Goal: Entertainment & Leisure: Consume media (video, audio)

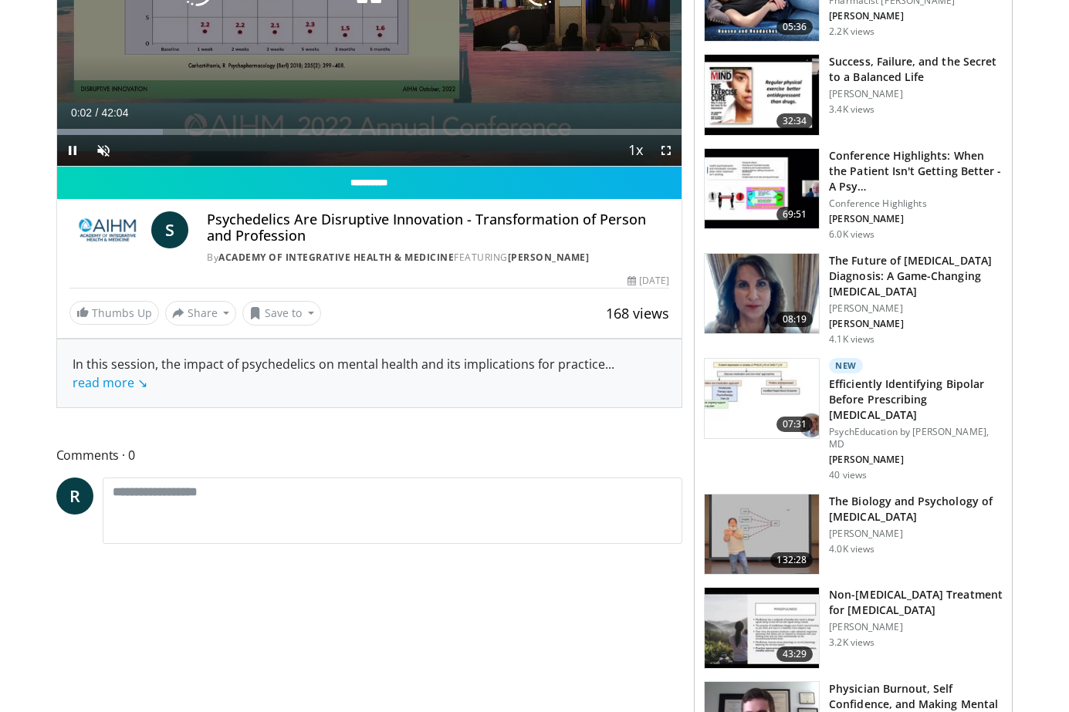
scroll to position [367, 0]
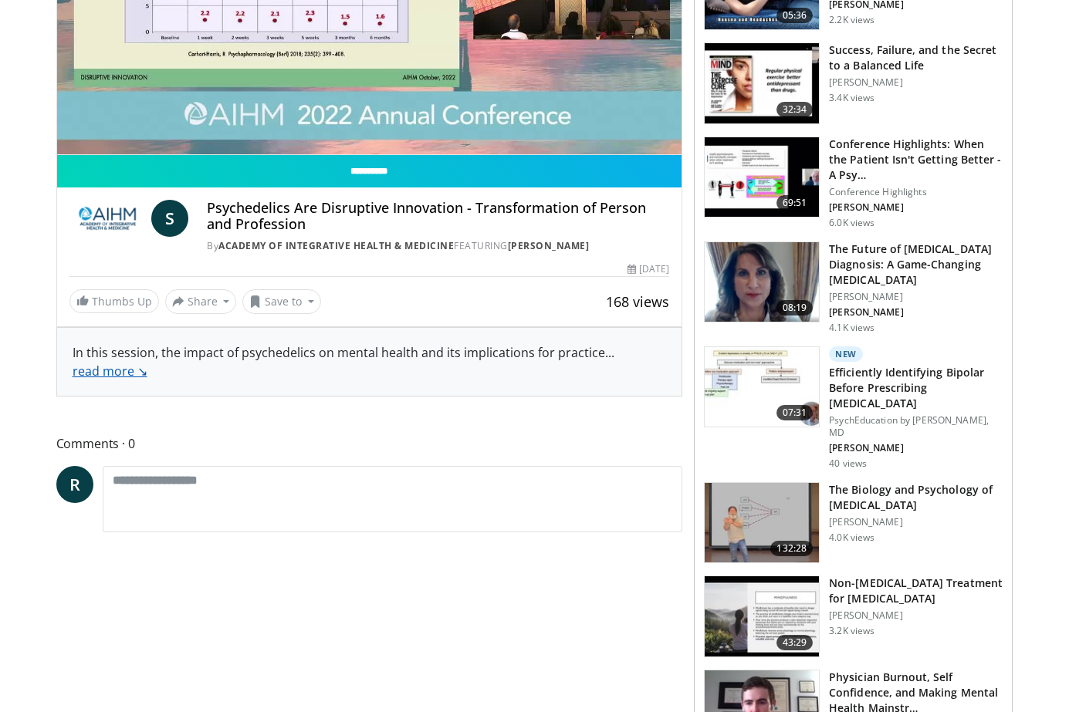
click at [127, 374] on link "read more ↘" at bounding box center [110, 371] width 75 height 17
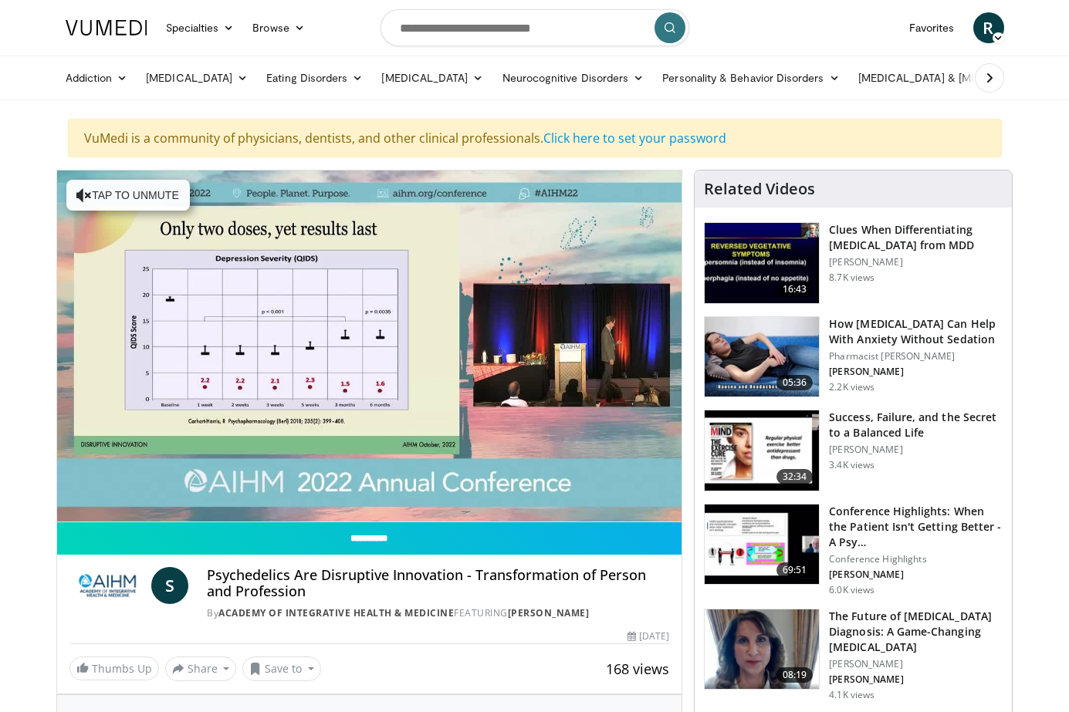
scroll to position [0, 0]
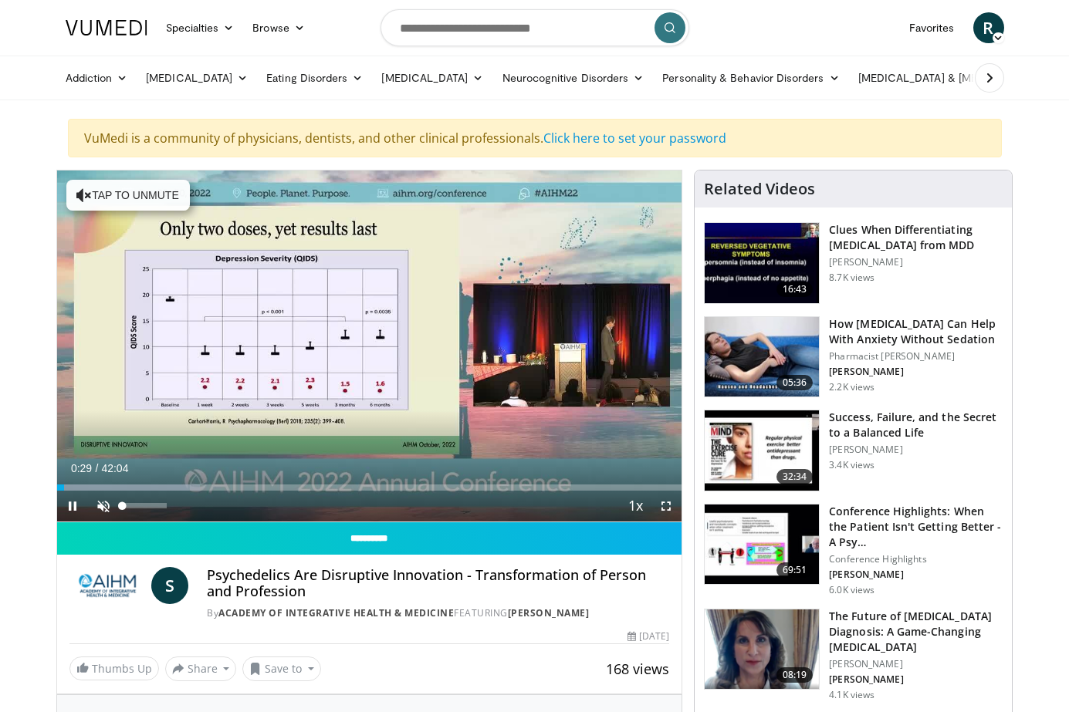
click at [108, 510] on span "Video Player" at bounding box center [103, 506] width 31 height 31
drag, startPoint x: 169, startPoint y: 508, endPoint x: 201, endPoint y: 512, distance: 32.7
click at [201, 512] on div "Current Time 0:34 / Duration 42:04 Pause Skip Backward Skip Forward Mute 100% L…" at bounding box center [369, 506] width 625 height 31
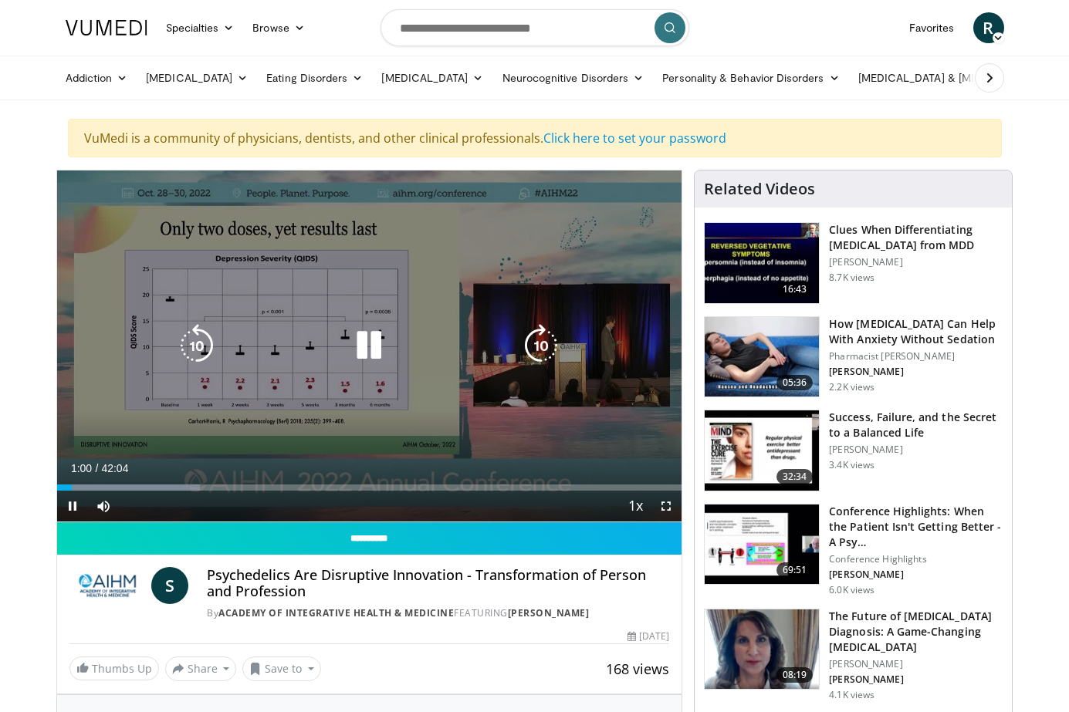
click at [590, 384] on div "10 seconds Tap to unmute" at bounding box center [369, 346] width 625 height 351
click at [569, 373] on div "10 seconds Tap to unmute" at bounding box center [369, 346] width 625 height 351
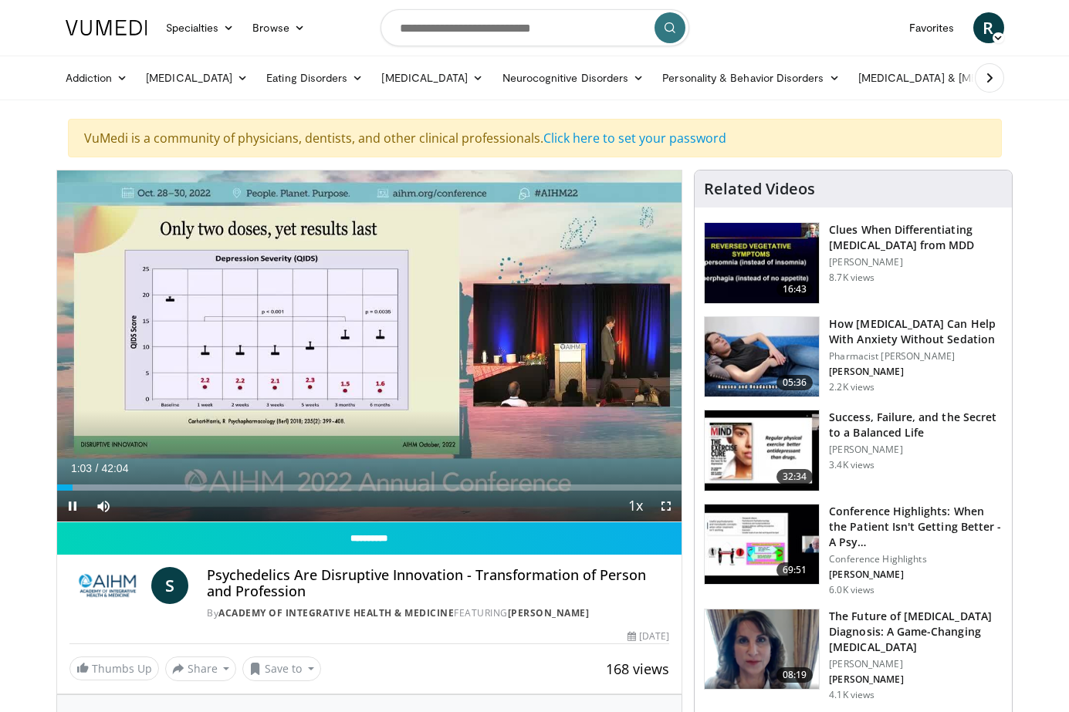
click at [669, 509] on span "Video Player" at bounding box center [666, 506] width 31 height 31
click at [70, 504] on span "Video Player" at bounding box center [72, 506] width 31 height 31
